Goal: Register for event/course

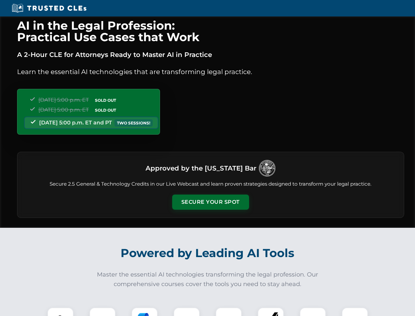
click at [210, 202] on button "Secure Your Spot" at bounding box center [210, 201] width 77 height 15
click at [61, 311] on img at bounding box center [60, 320] width 19 height 19
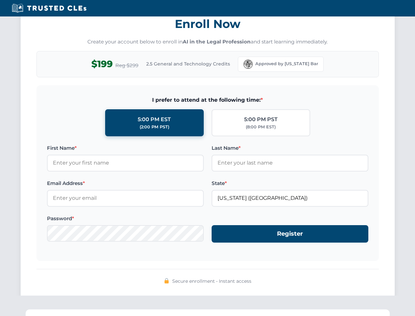
scroll to position [645, 0]
